Goal: Find specific page/section: Find specific page/section

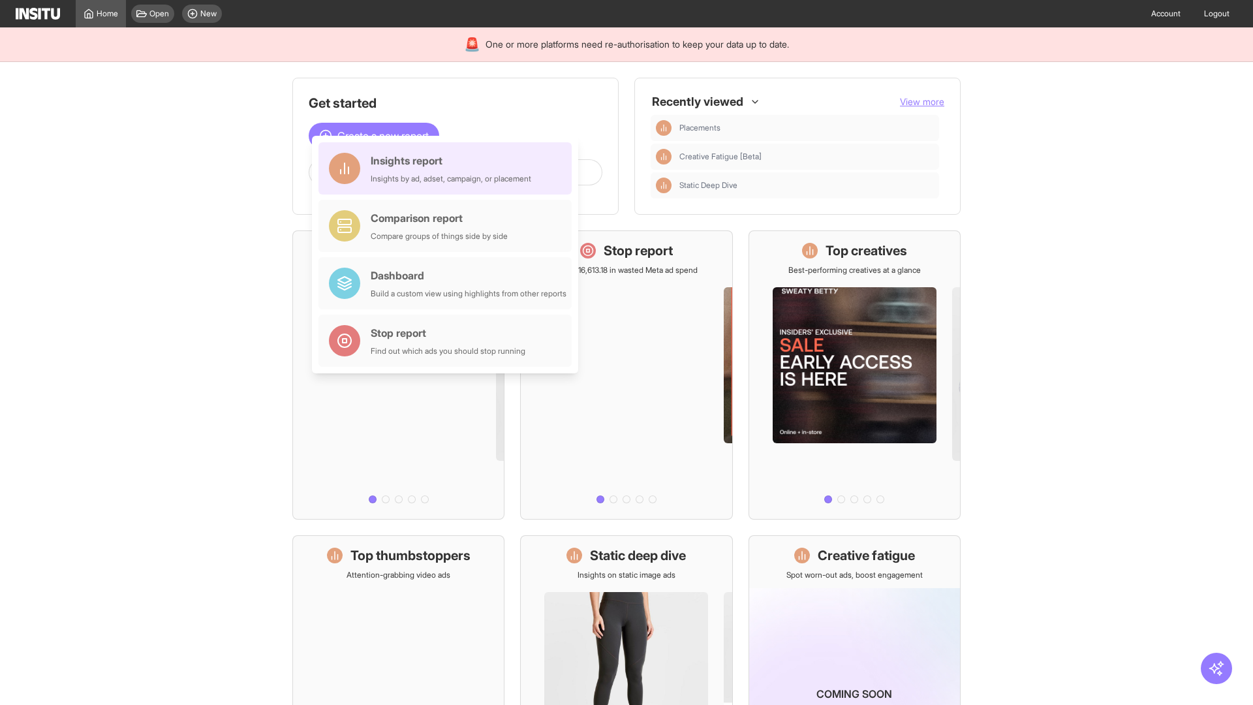
click at [448, 168] on div "Insights report Insights by ad, adset, campaign, or placement" at bounding box center [451, 168] width 161 height 31
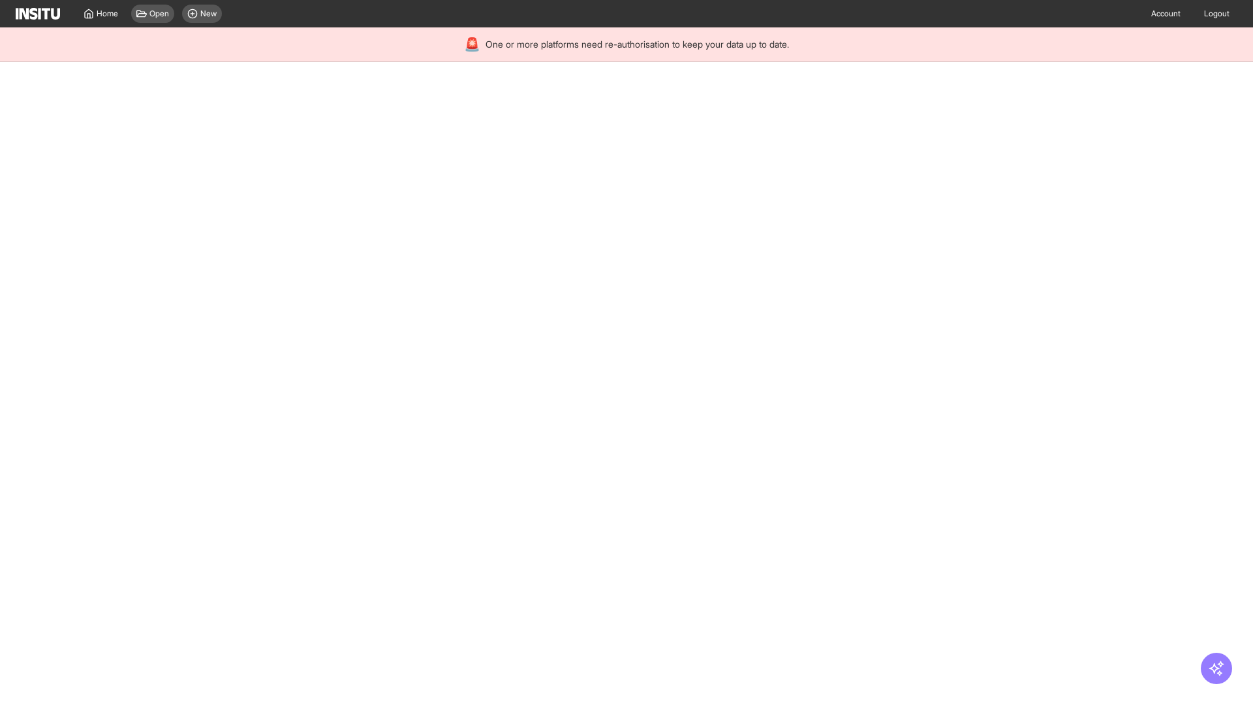
select select "**"
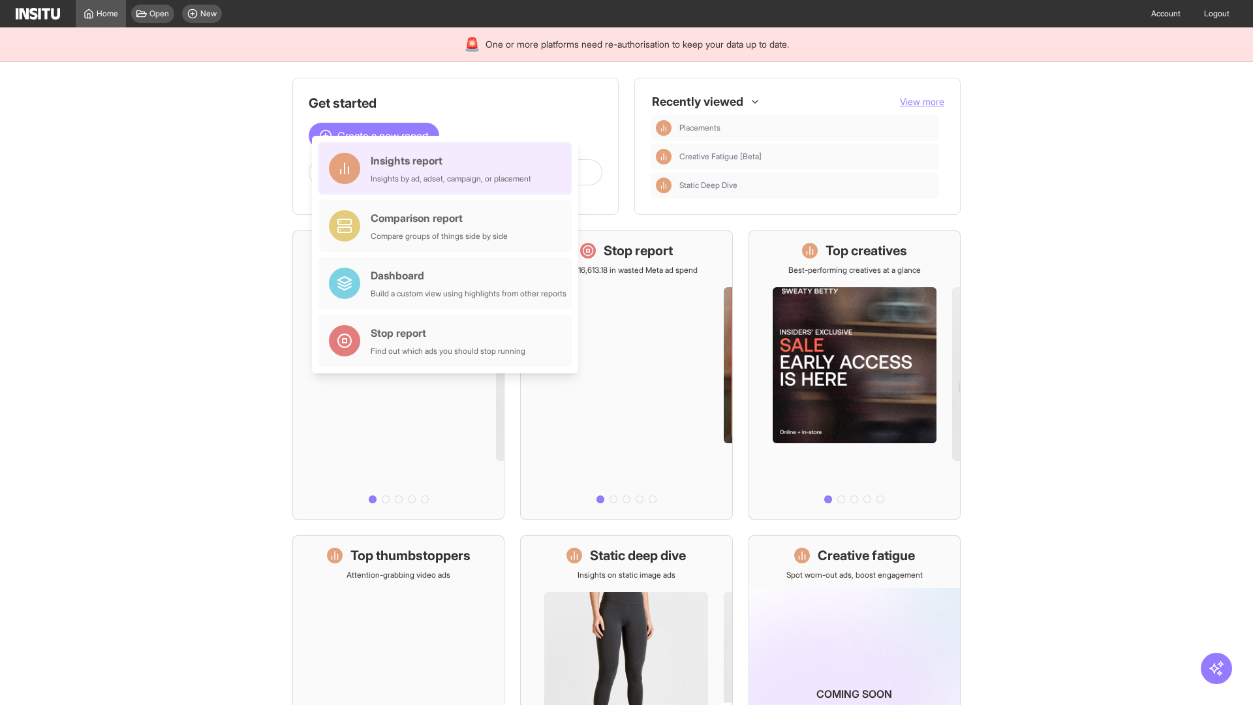
click at [448, 168] on div "Insights report Insights by ad, adset, campaign, or placement" at bounding box center [451, 168] width 161 height 31
